Goal: Task Accomplishment & Management: Use online tool/utility

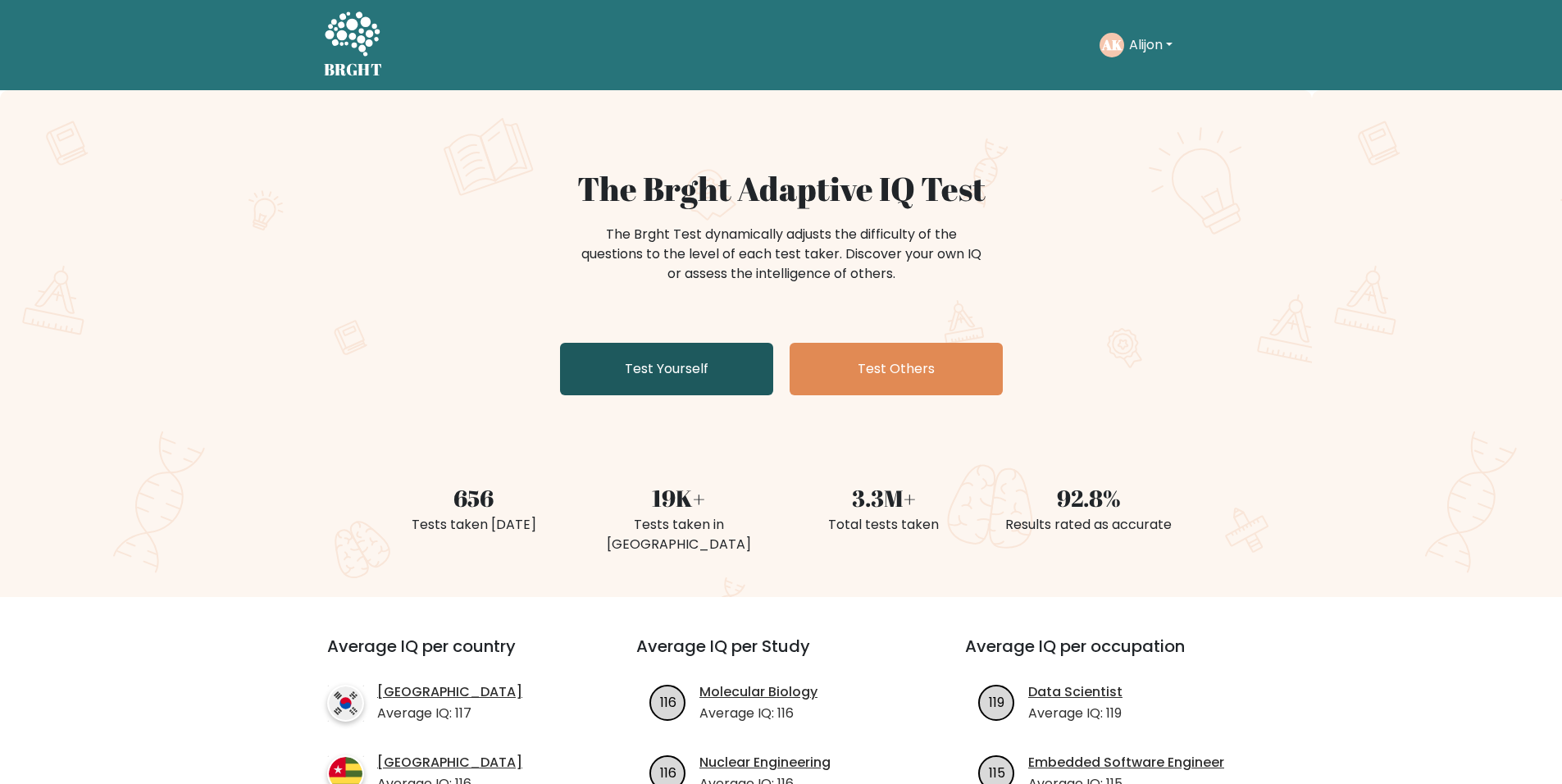
click at [675, 378] on link "Test Yourself" at bounding box center [666, 369] width 214 height 52
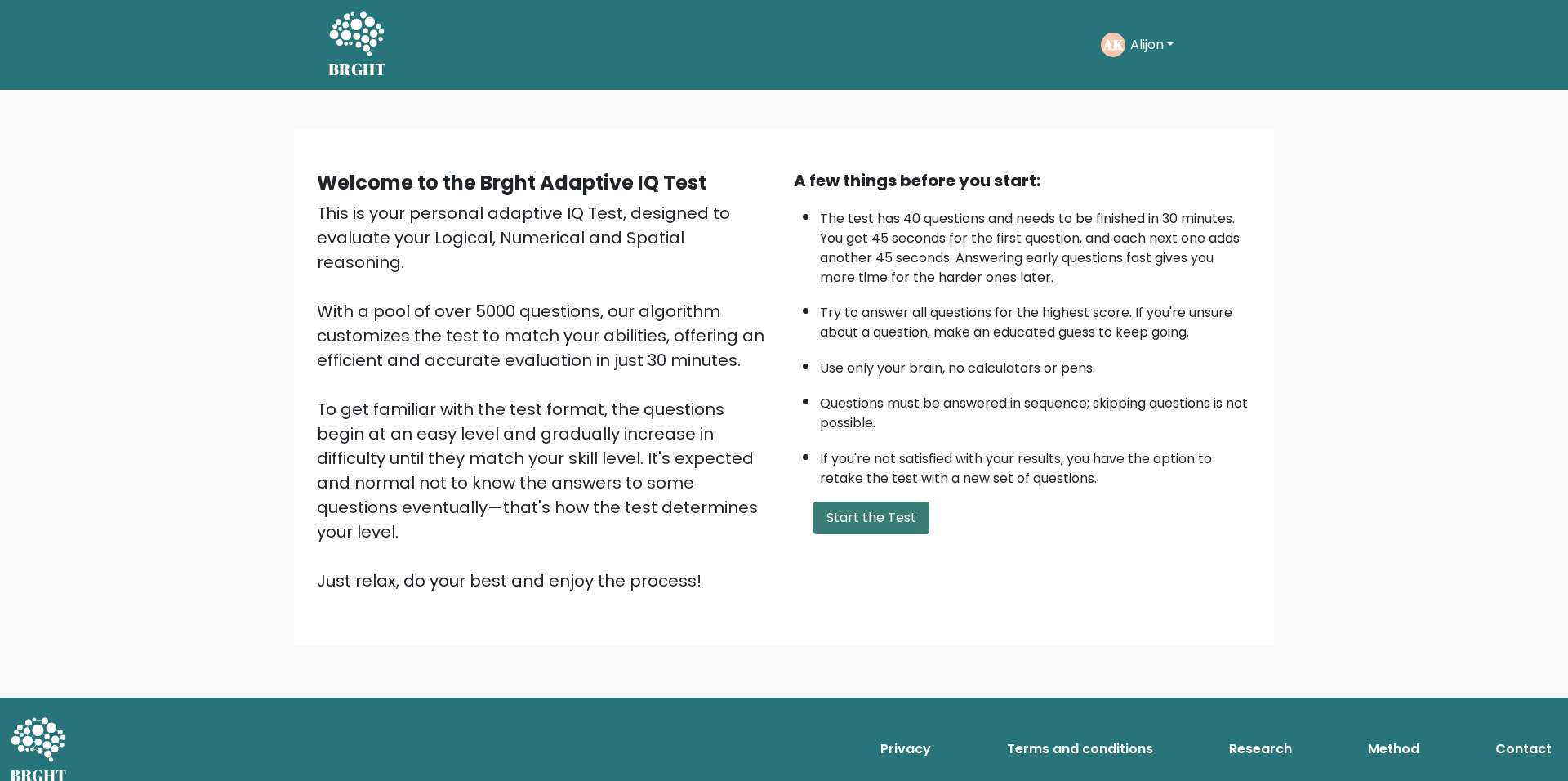
click at [882, 526] on button "Start the Test" at bounding box center [872, 518] width 116 height 32
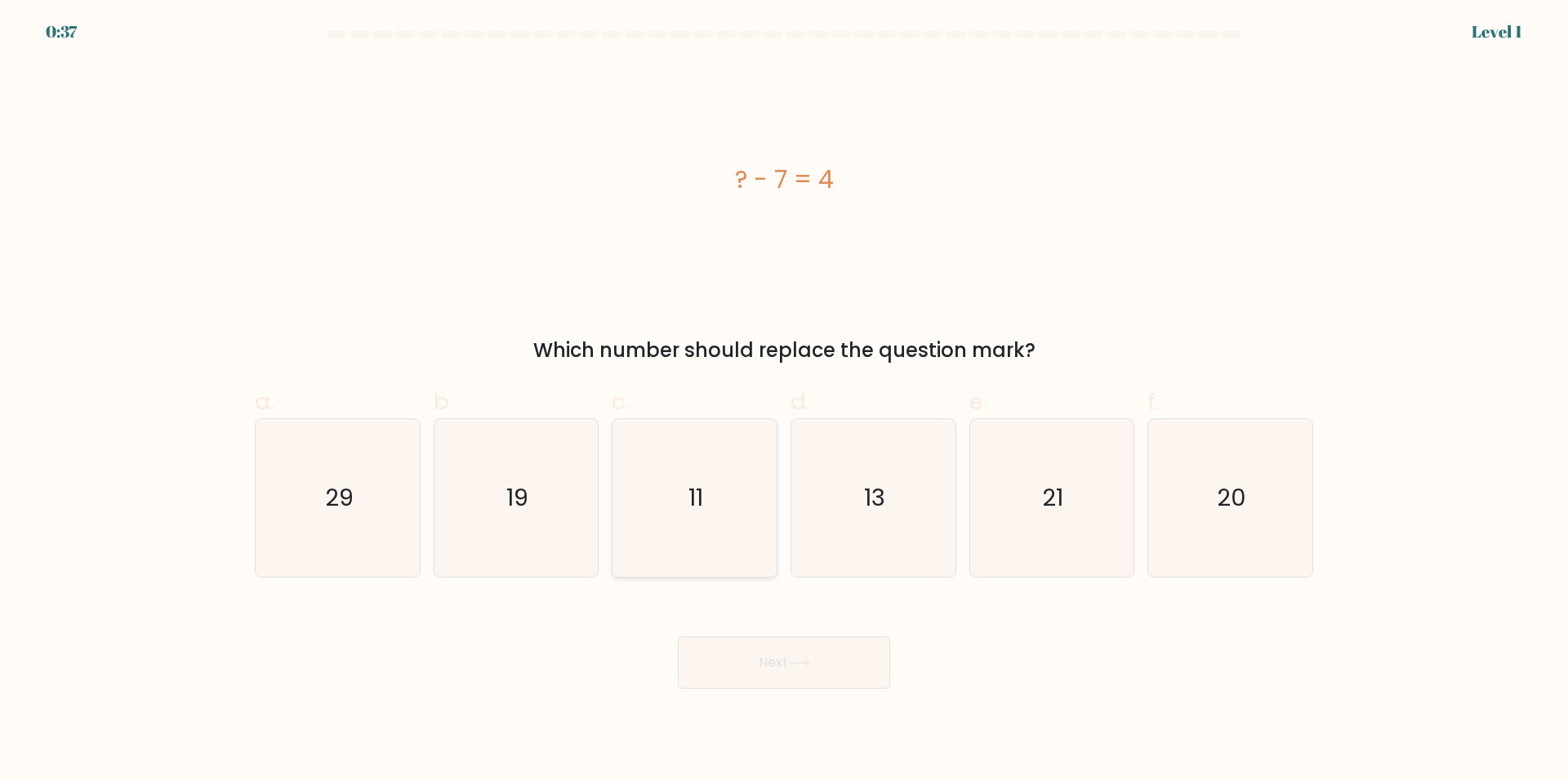
click at [758, 472] on icon "11" at bounding box center [695, 497] width 157 height 157
click at [784, 401] on input "c. 11" at bounding box center [784, 396] width 1 height 10
radio input "true"
click at [825, 675] on button "Next" at bounding box center [784, 662] width 213 height 52
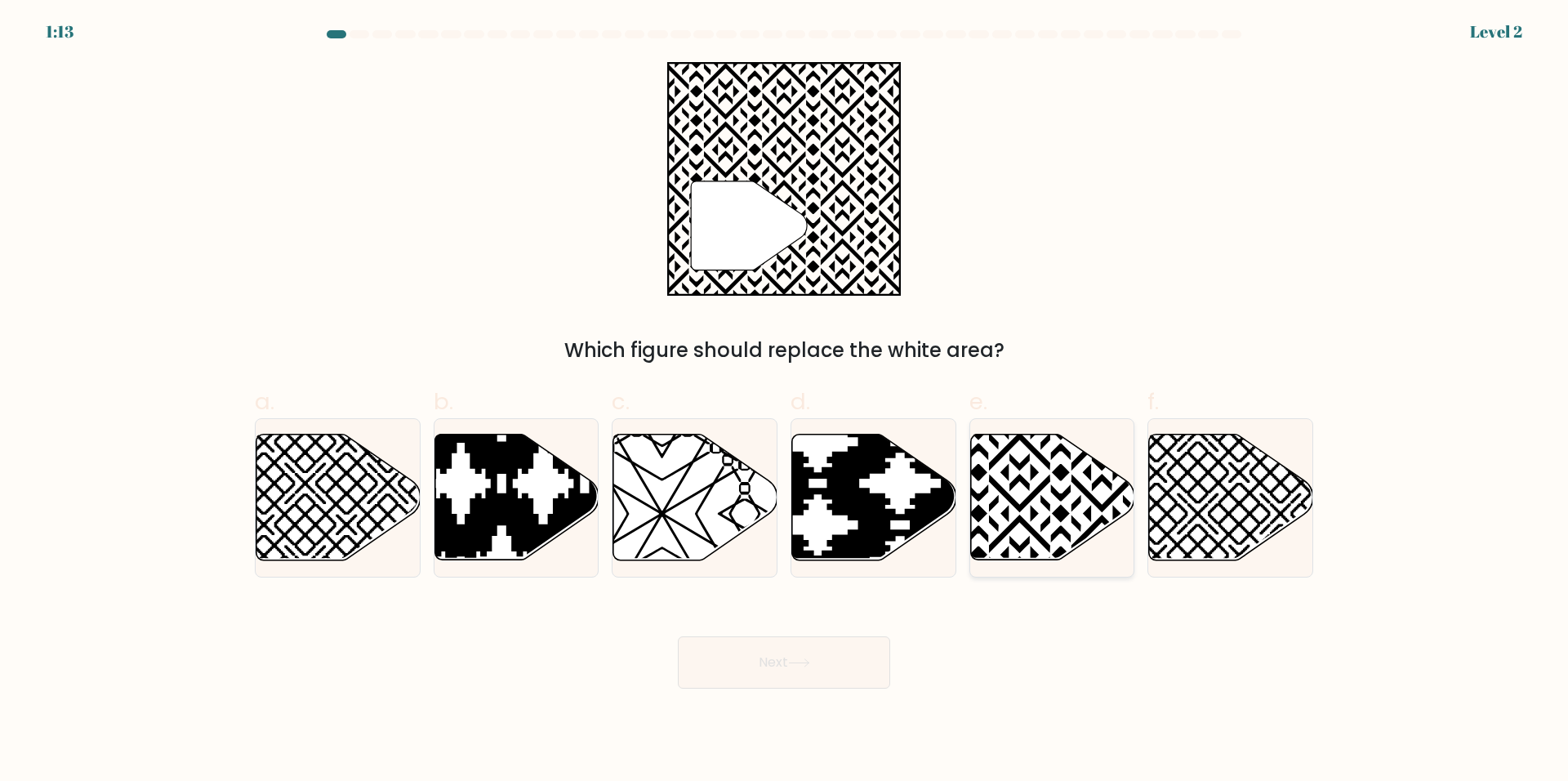
click at [1030, 498] on icon at bounding box center [1101, 432] width 331 height 331
click at [785, 401] on input "e." at bounding box center [784, 396] width 1 height 10
radio input "true"
click at [833, 657] on button "Next" at bounding box center [784, 662] width 213 height 52
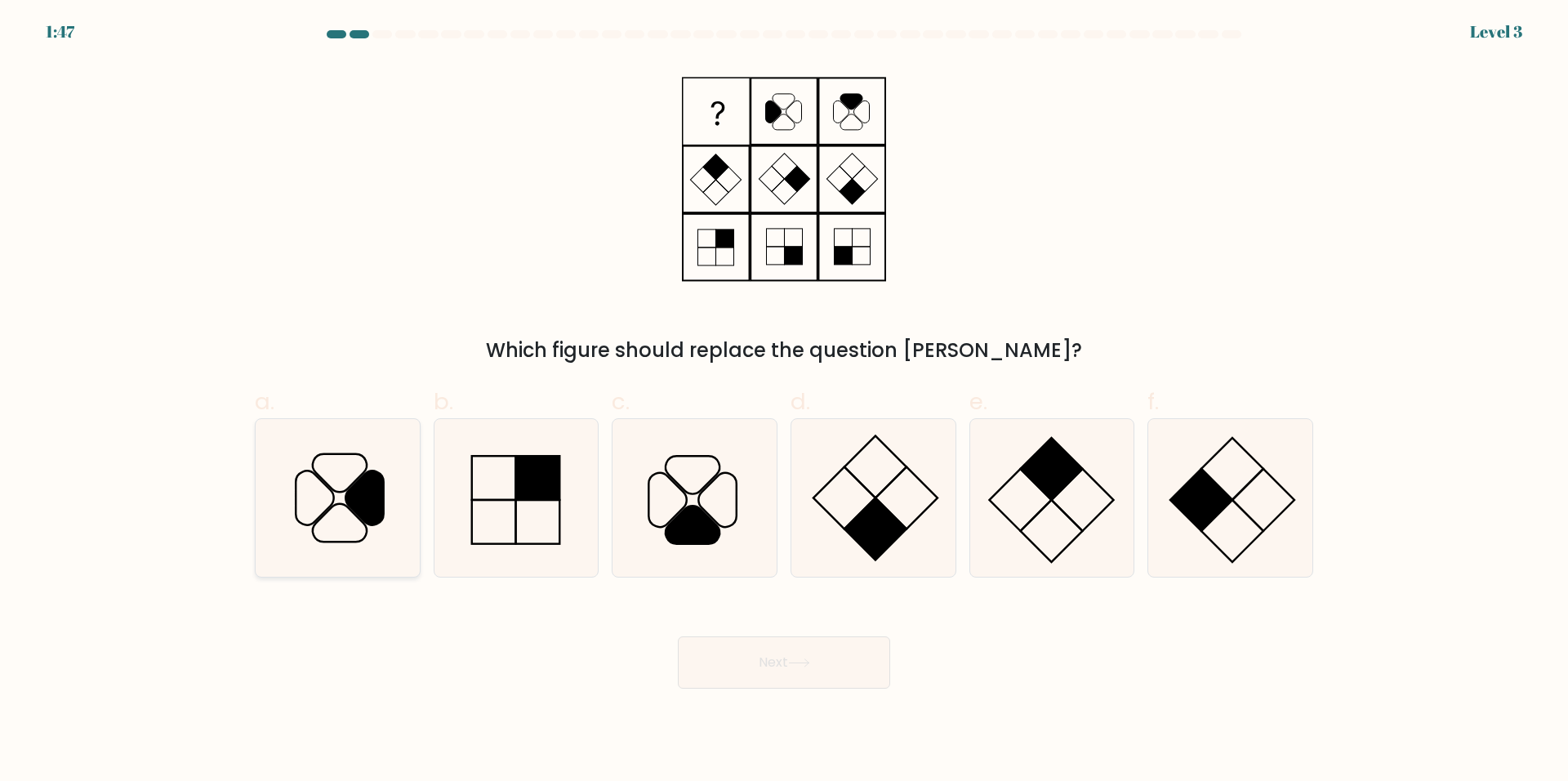
click at [306, 501] on icon at bounding box center [338, 497] width 157 height 157
click at [784, 401] on input "a." at bounding box center [784, 396] width 1 height 10
radio input "true"
click at [825, 661] on button "Next" at bounding box center [784, 662] width 213 height 52
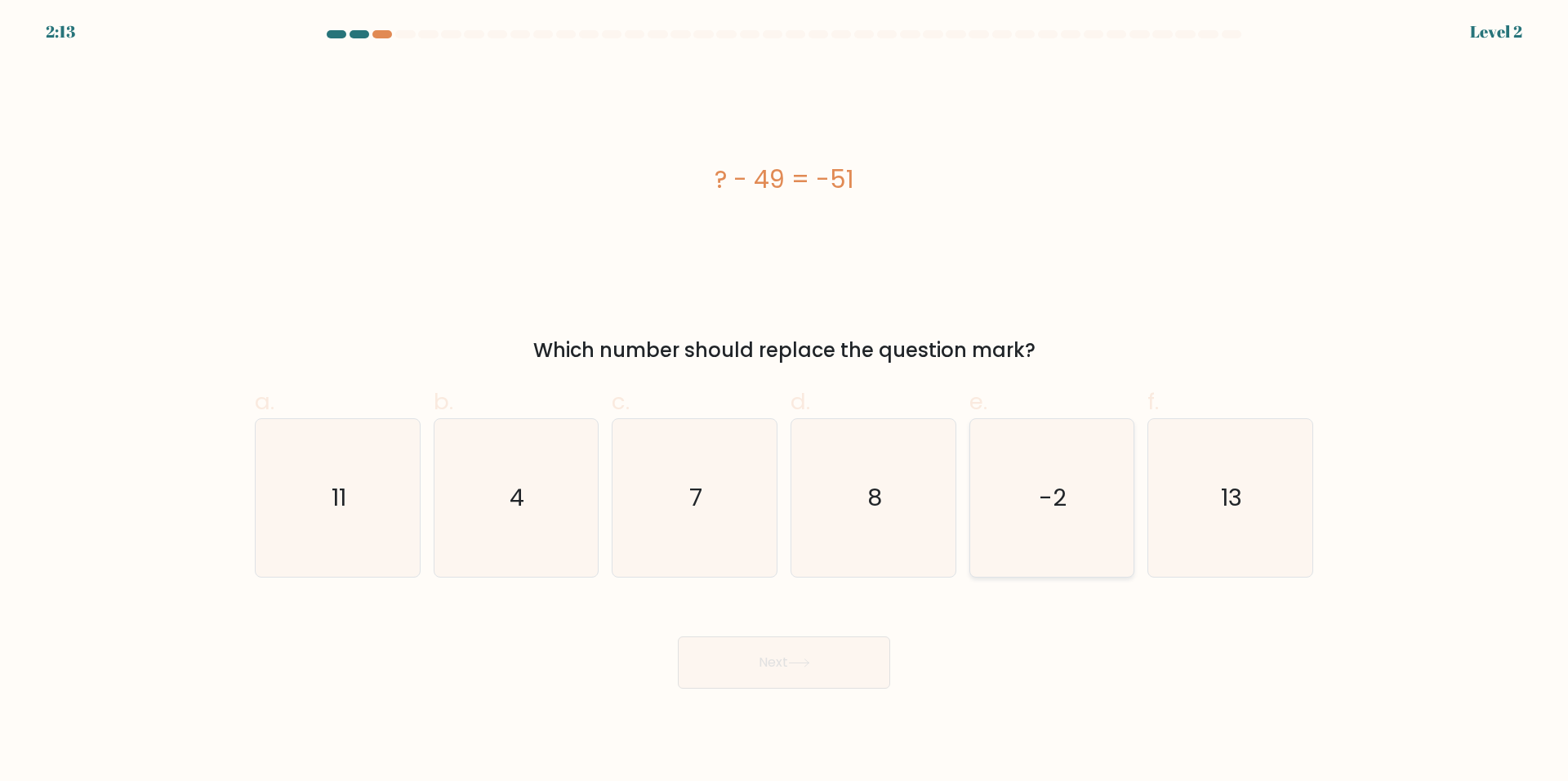
click at [1022, 526] on icon "-2" at bounding box center [1052, 497] width 157 height 157
click at [785, 401] on input "e. -2" at bounding box center [784, 396] width 1 height 10
radio input "true"
click at [819, 680] on button "Next" at bounding box center [784, 662] width 213 height 52
